Goal: Task Accomplishment & Management: Use online tool/utility

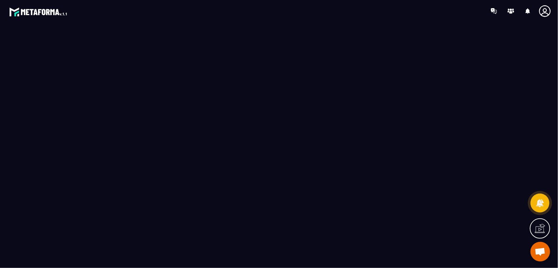
click at [545, 16] on icon at bounding box center [544, 10] width 11 height 11
click at [508, 12] on icon at bounding box center [511, 11] width 10 height 10
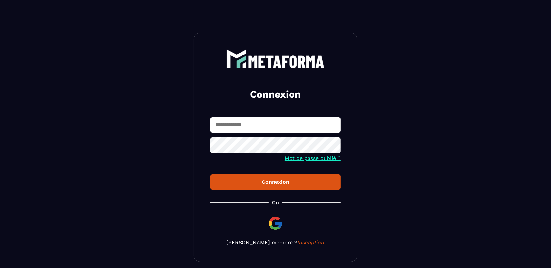
type input "**********"
click at [274, 185] on div "Connexion" at bounding box center [276, 182] width 120 height 6
